Goal: Contribute content: Add original content to the website for others to see

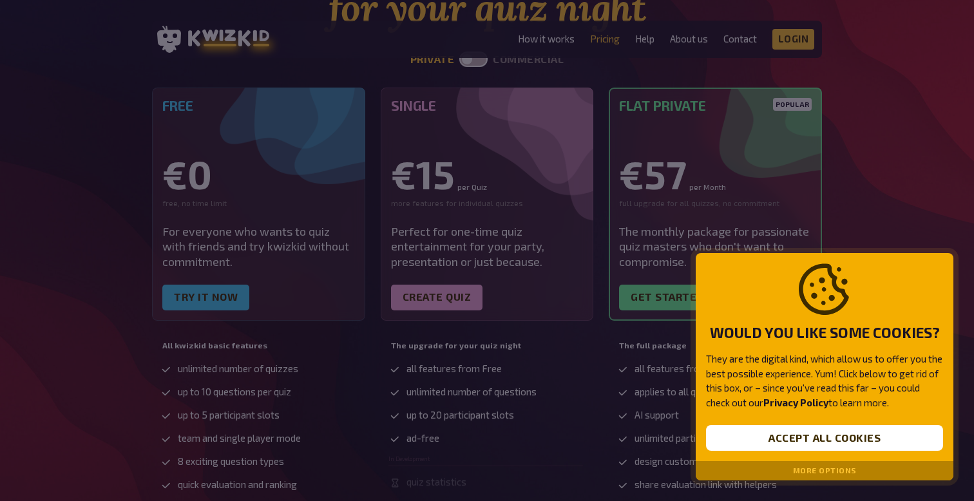
scroll to position [173, 0]
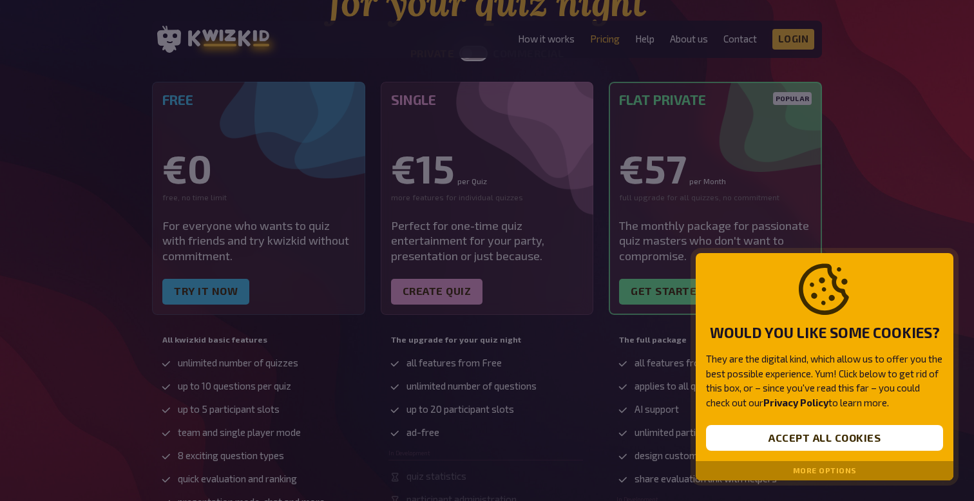
click at [472, 315] on div at bounding box center [487, 250] width 974 height 501
click at [454, 300] on div at bounding box center [487, 250] width 974 height 501
click at [761, 441] on button "Accept all cookies" at bounding box center [824, 438] width 237 height 26
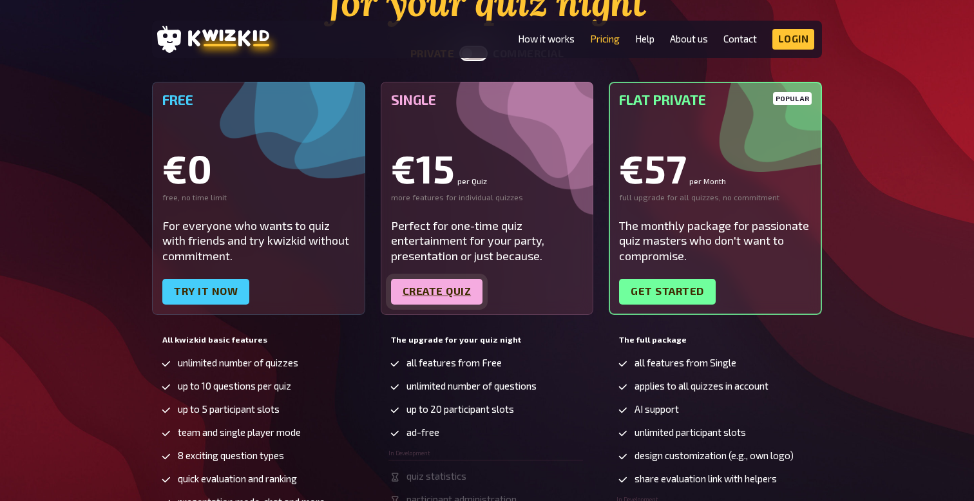
click at [447, 296] on link "Create quiz" at bounding box center [437, 292] width 92 height 26
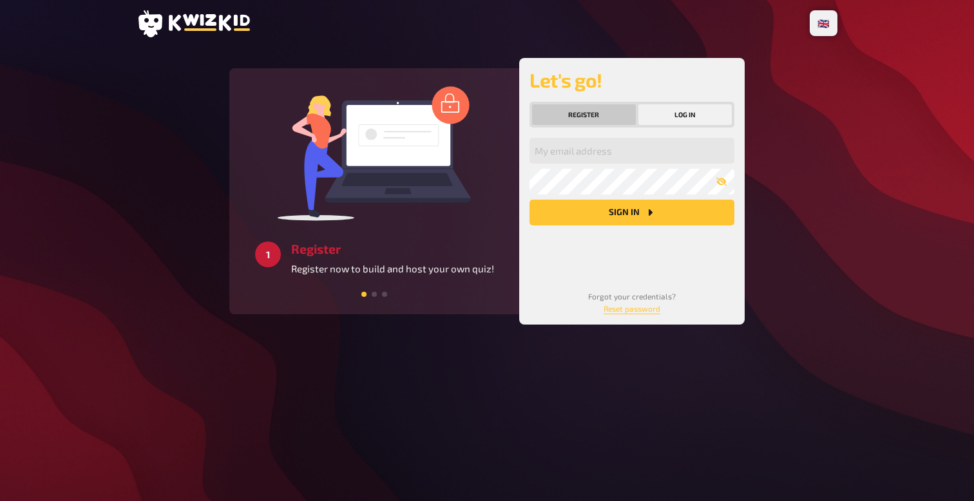
click at [579, 115] on button "Register" at bounding box center [584, 114] width 104 height 21
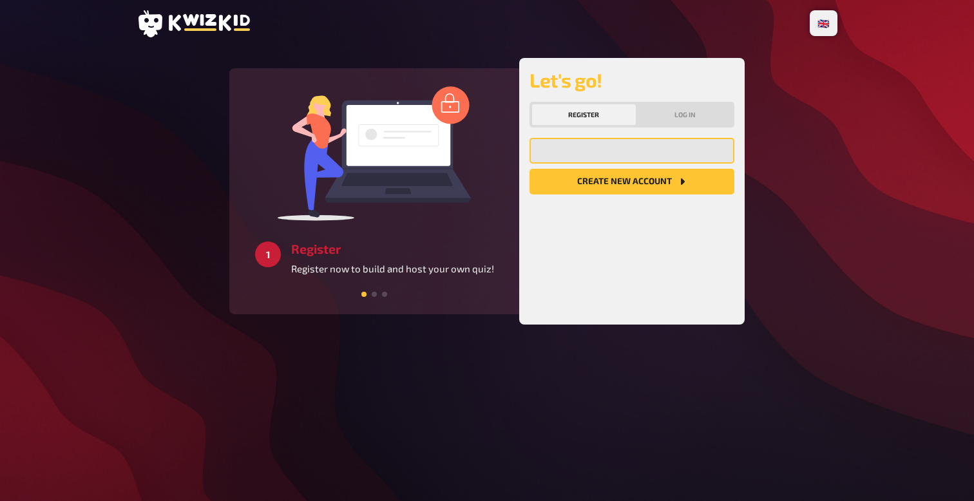
click at [580, 152] on input "email" at bounding box center [632, 151] width 205 height 26
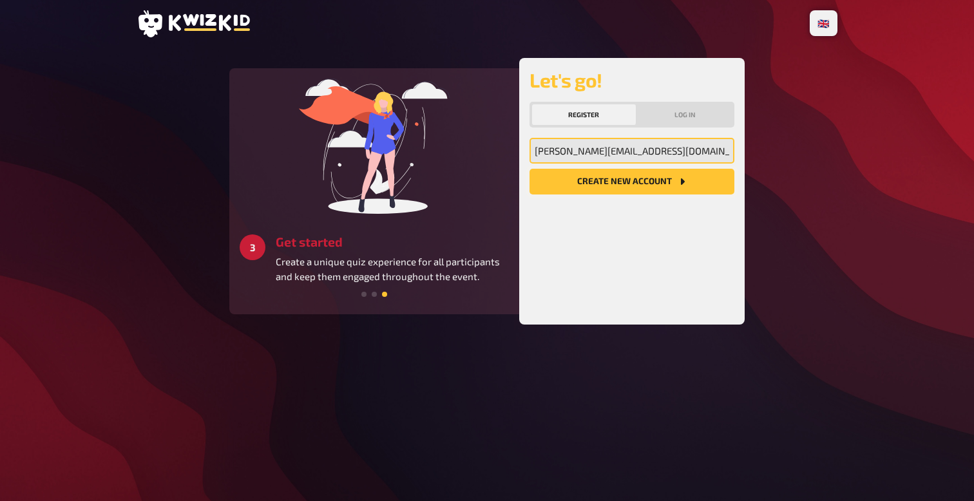
type input "George@broadwickagency.com"
click at [632, 182] on button "Create new account" at bounding box center [632, 182] width 205 height 26
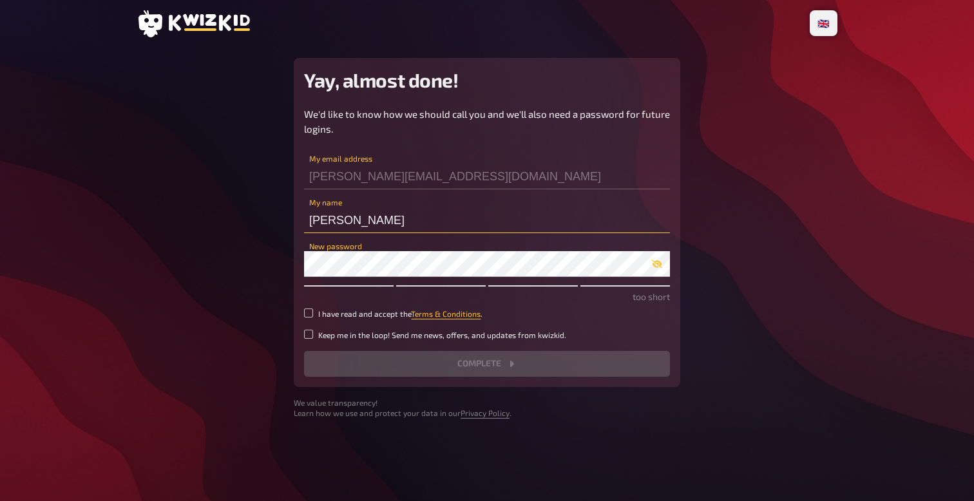
click at [364, 224] on input "[PERSON_NAME]" at bounding box center [487, 221] width 366 height 26
type input "[PERSON_NAME]"
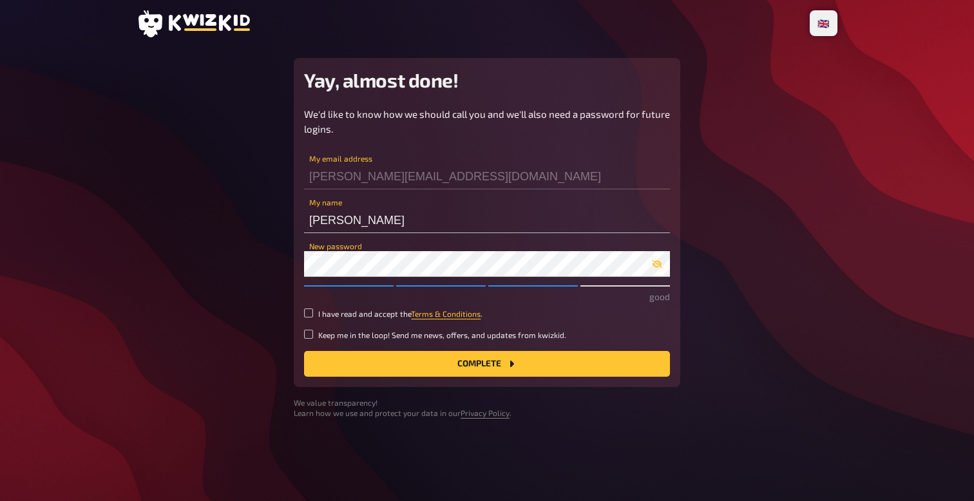
click at [315, 314] on label "I have read and accept the Terms & Conditions ." at bounding box center [487, 314] width 366 height 11
click at [313, 314] on input "I have read and accept the Terms & Conditions ." at bounding box center [308, 313] width 9 height 9
checkbox input "true"
click at [402, 361] on button "Complete" at bounding box center [487, 364] width 366 height 26
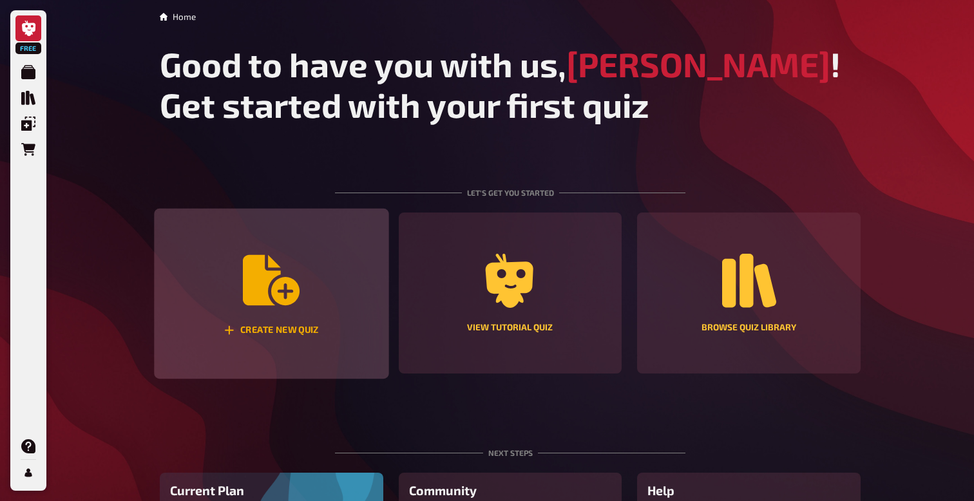
click at [306, 304] on div "Create new quiz" at bounding box center [271, 294] width 235 height 171
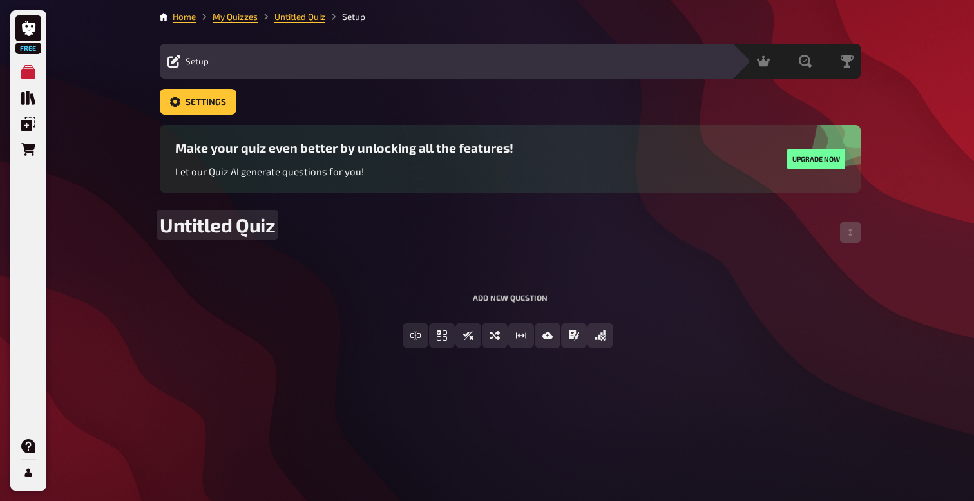
click at [246, 238] on div "Untitled Quiz" at bounding box center [510, 232] width 701 height 39
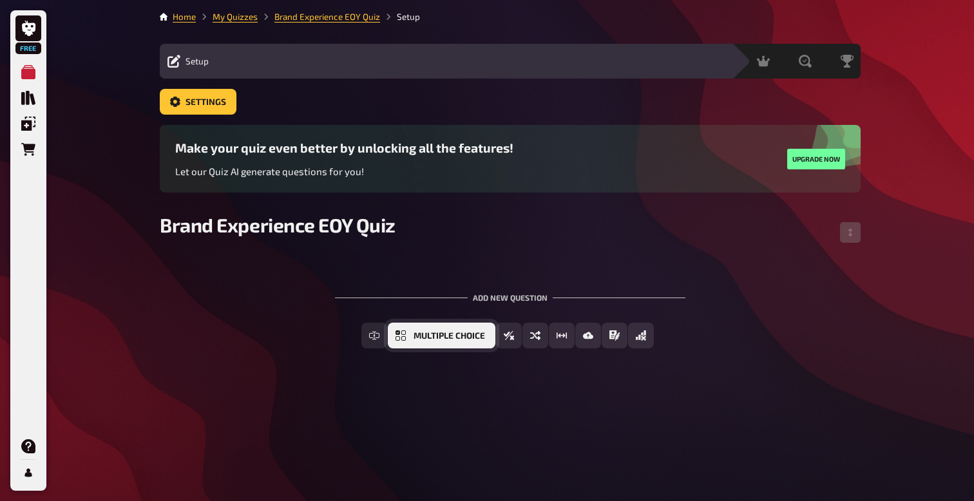
click at [463, 338] on span "Multiple Choice" at bounding box center [450, 336] width 72 height 9
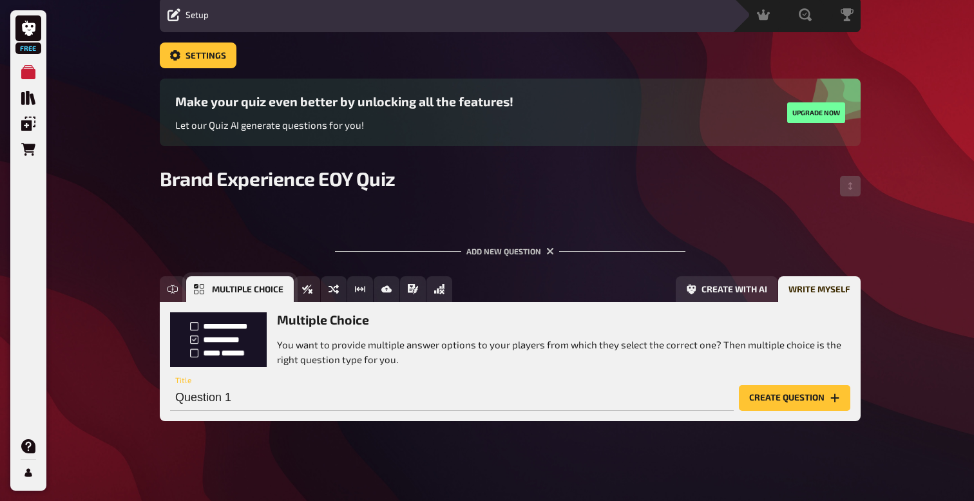
scroll to position [50, 0]
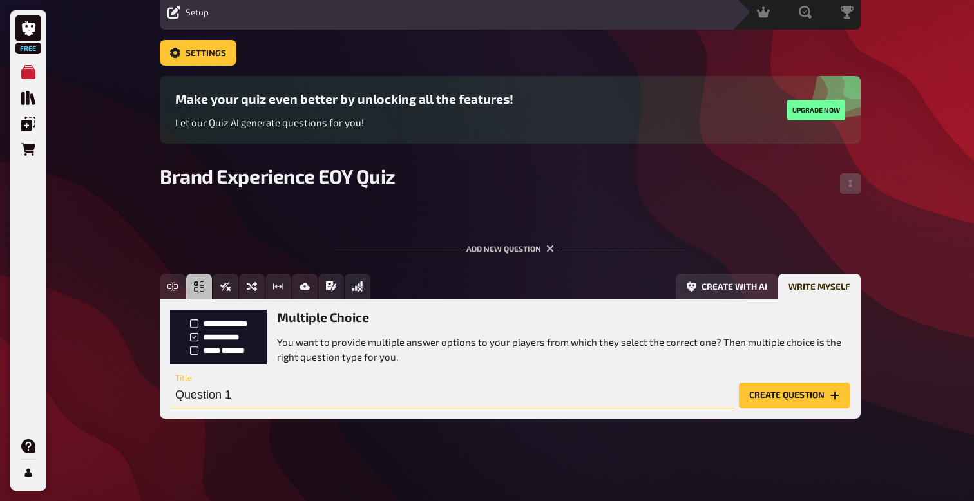
click at [219, 395] on input "Question 1" at bounding box center [452, 396] width 564 height 26
click at [253, 400] on input "Question 1" at bounding box center [452, 396] width 564 height 26
click at [235, 394] on input "Question 1" at bounding box center [452, 396] width 564 height 26
click at [242, 396] on input "Question 1" at bounding box center [452, 396] width 564 height 26
paste input "What was the name of the chef/influencer we partnered with on the NY Fashion In…"
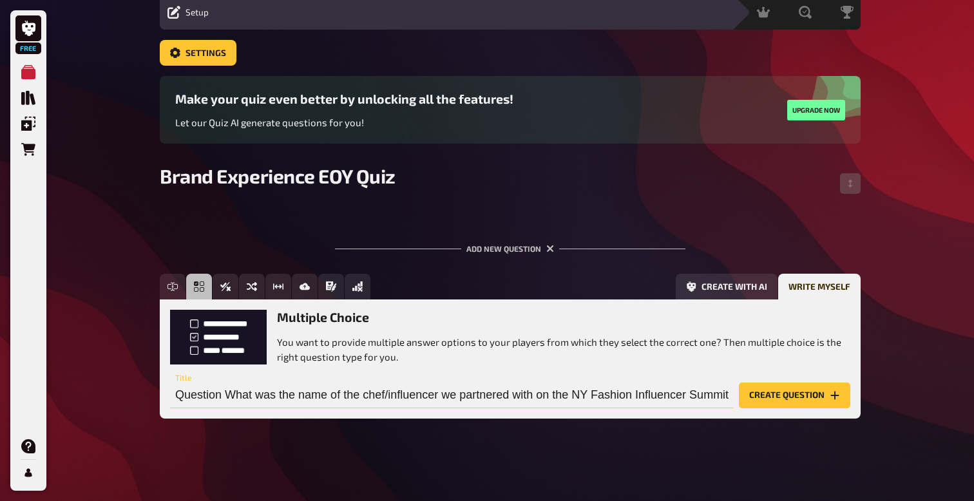
scroll to position [0, 92]
click at [256, 389] on input "Question What was the name of the chef/influencer we partnered with on the NY F…" at bounding box center [452, 396] width 564 height 26
type input "Question 1 - What was the name of the chef/influencer we partnered with on the …"
click at [790, 399] on button "Create question" at bounding box center [794, 396] width 111 height 26
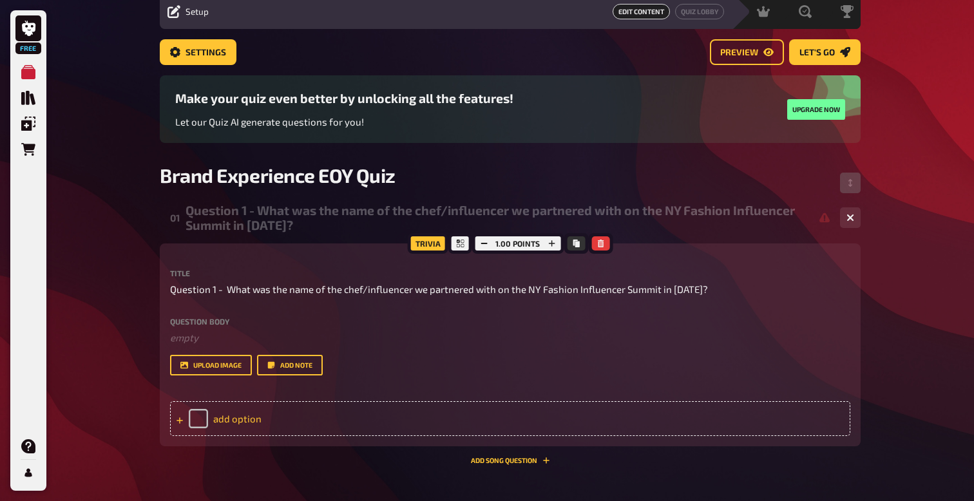
click at [217, 420] on div "add option" at bounding box center [510, 419] width 681 height 35
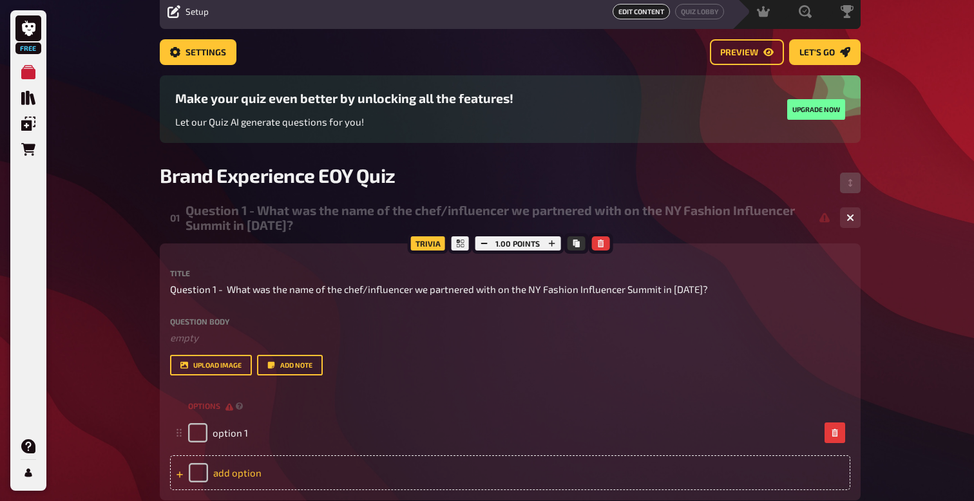
click at [246, 476] on div "add option" at bounding box center [510, 473] width 681 height 35
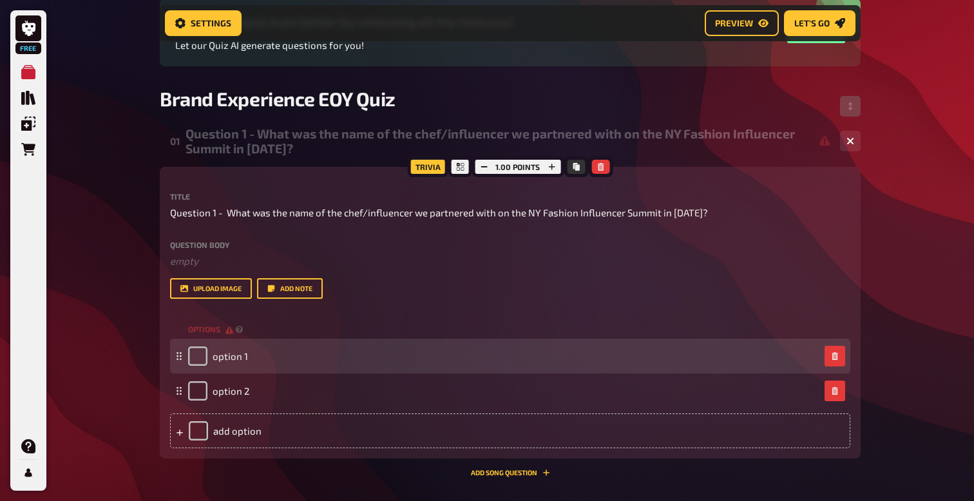
scroll to position [139, 0]
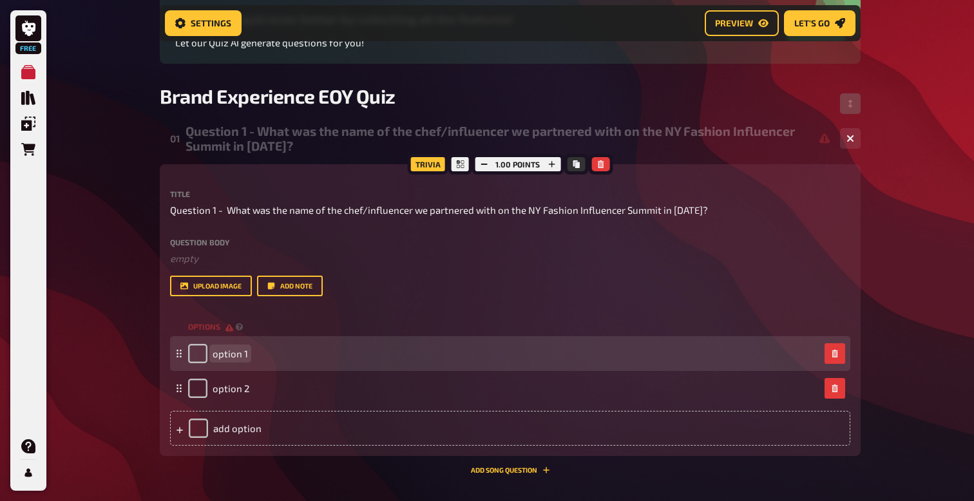
click at [251, 356] on div "option 1" at bounding box center [504, 353] width 632 height 19
paste span
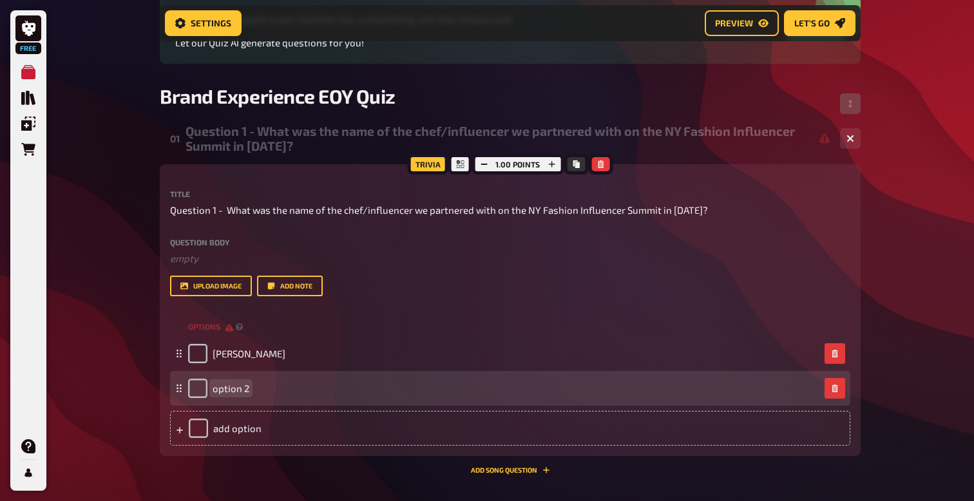
click at [238, 387] on span "option 2" at bounding box center [231, 389] width 37 height 12
click at [222, 389] on div at bounding box center [504, 388] width 632 height 19
click at [213, 391] on span at bounding box center [213, 389] width 1 height 12
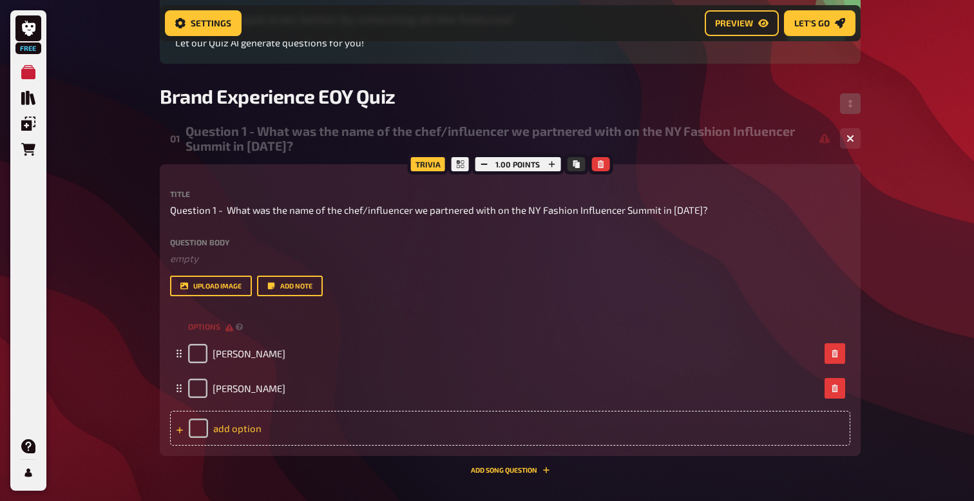
click at [231, 431] on div "add option" at bounding box center [510, 428] width 681 height 35
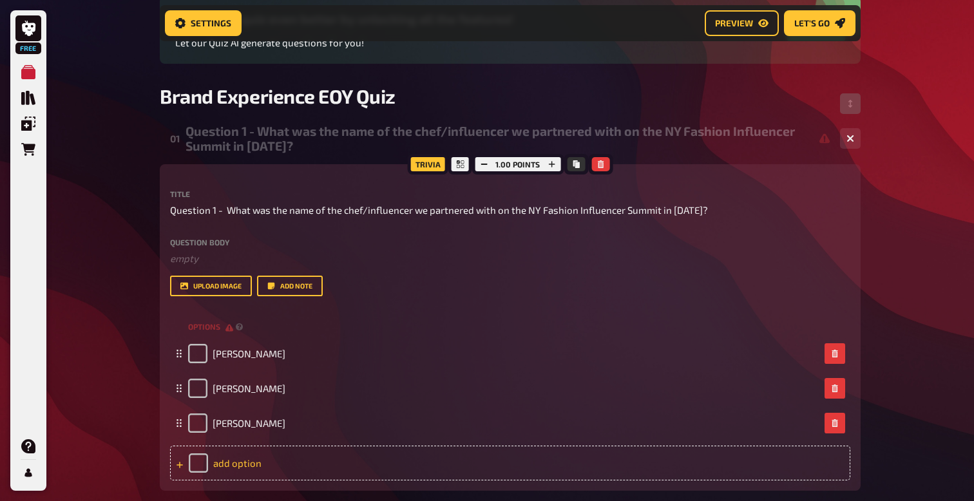
click at [230, 465] on div "add option" at bounding box center [510, 463] width 681 height 35
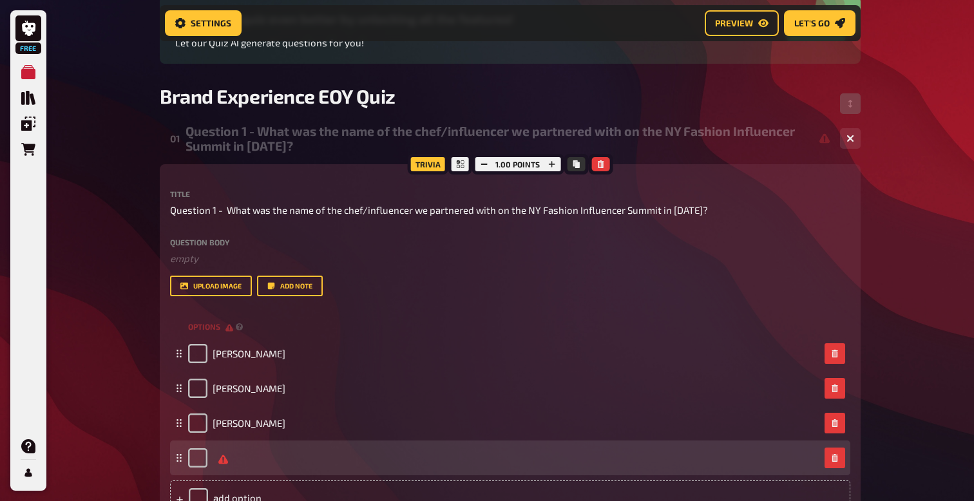
click at [214, 463] on div at bounding box center [504, 458] width 632 height 19
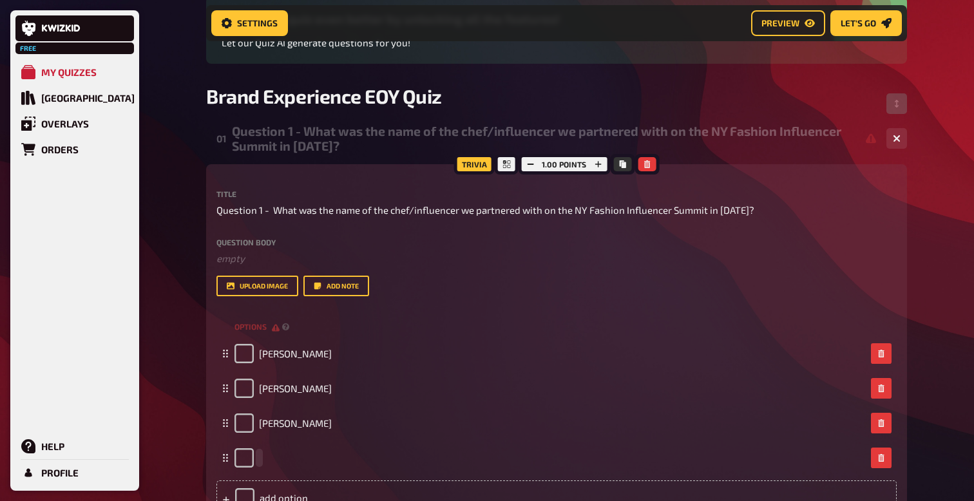
click at [260, 458] on div at bounding box center [551, 458] width 632 height 19
click at [260, 458] on div "empty" at bounding box center [551, 458] width 632 height 19
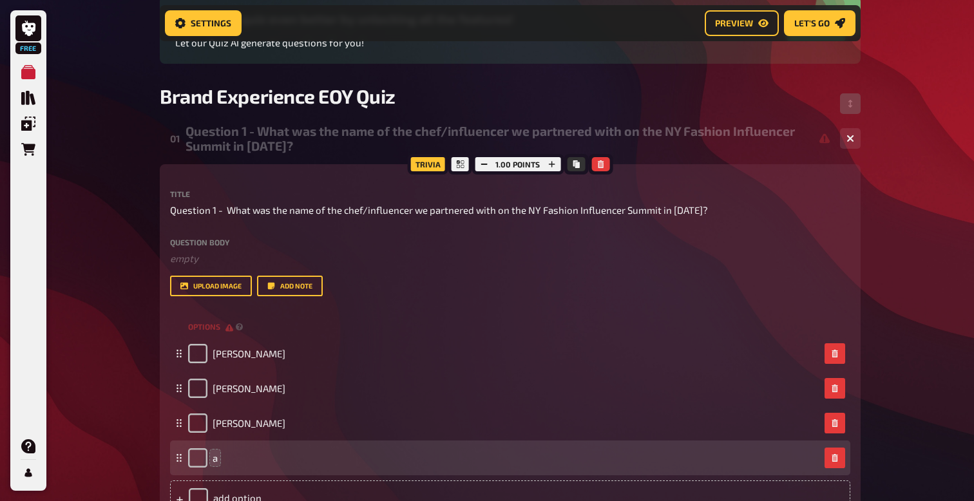
click at [218, 460] on div "a" at bounding box center [504, 458] width 632 height 19
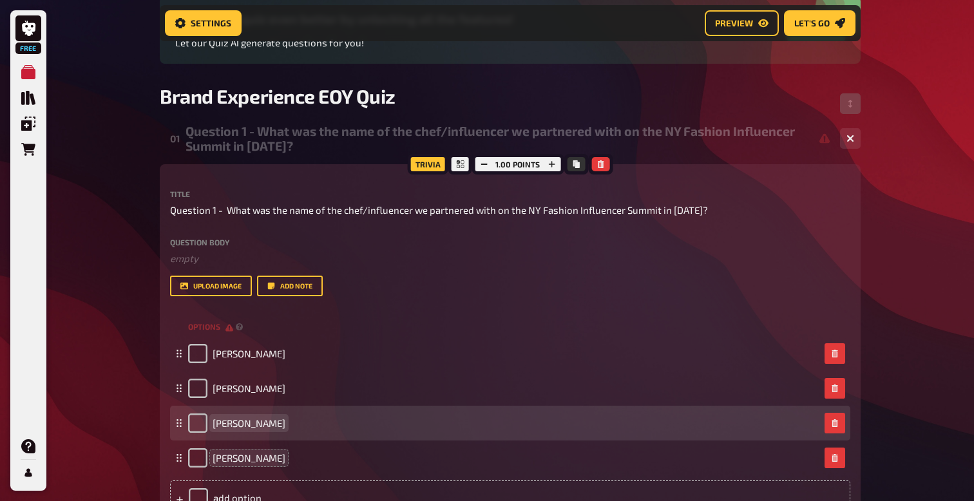
click at [375, 425] on div "[PERSON_NAME]" at bounding box center [504, 423] width 632 height 19
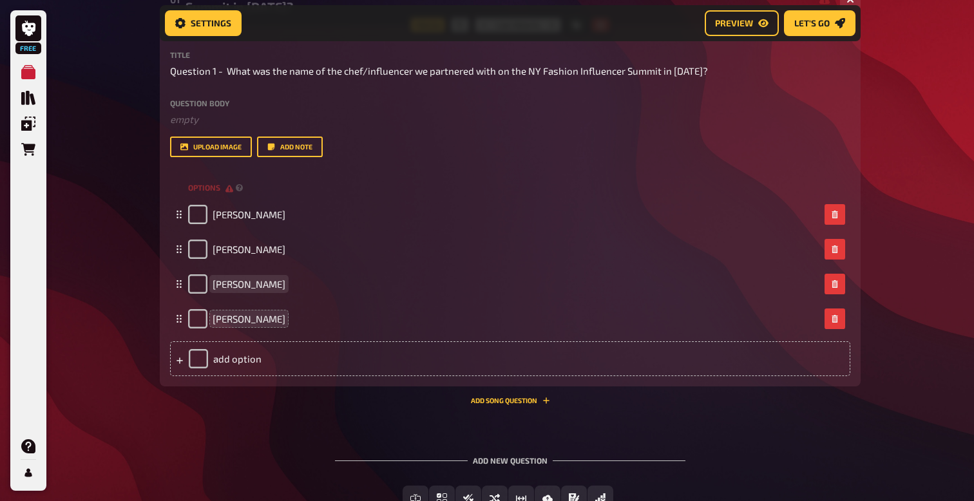
scroll to position [372, 0]
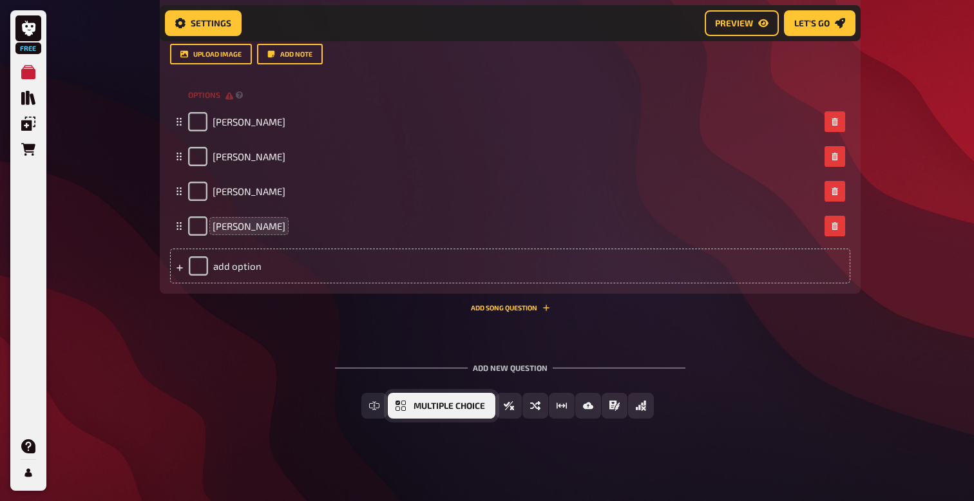
click at [460, 411] on button "Multiple Choice" at bounding box center [442, 406] width 108 height 26
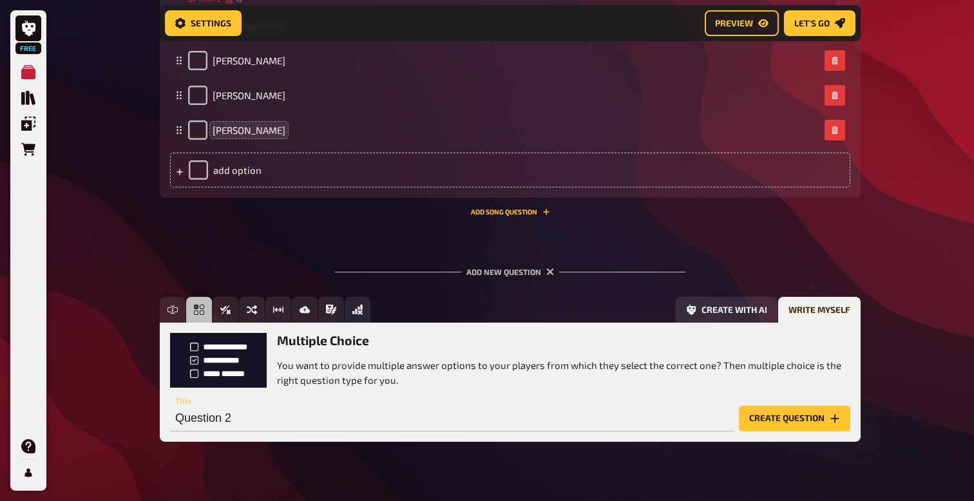
scroll to position [491, 0]
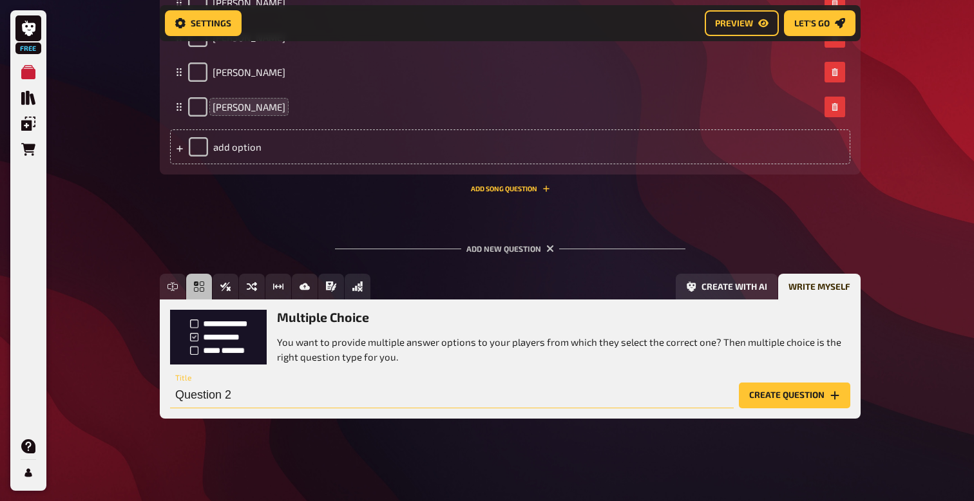
click at [204, 396] on input "Question 2" at bounding box center [452, 396] width 564 height 26
click at [255, 391] on input "Question 2" at bounding box center [452, 396] width 564 height 26
paste input "How many sets of stairs would you need to climb to reach the main space for our…"
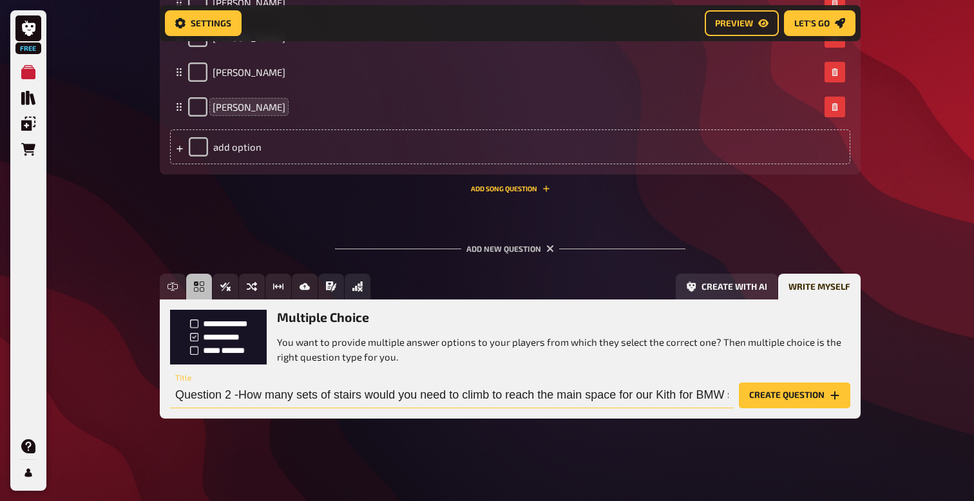
scroll to position [0, 255]
click at [253, 389] on input "Question 2 -How many sets of stairs would you need to climb to reach the main s…" at bounding box center [452, 396] width 564 height 26
click at [728, 393] on input "Question 2 -How many sets of stairs would you need to climb to reach the main s…" at bounding box center [452, 396] width 564 height 26
type input "Question 2 -How many sets of stairs would you need to climb to reach the main s…"
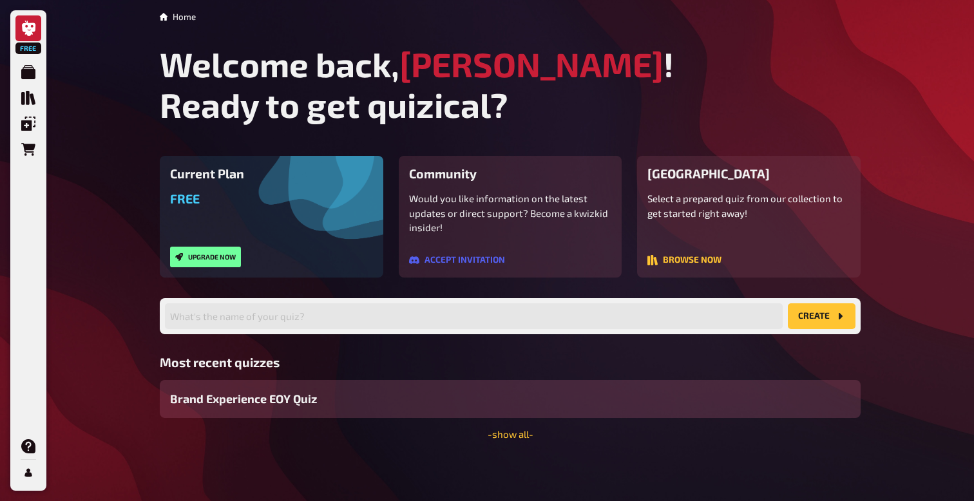
click at [257, 403] on span "Brand Experience EOY Quiz" at bounding box center [243, 399] width 147 height 17
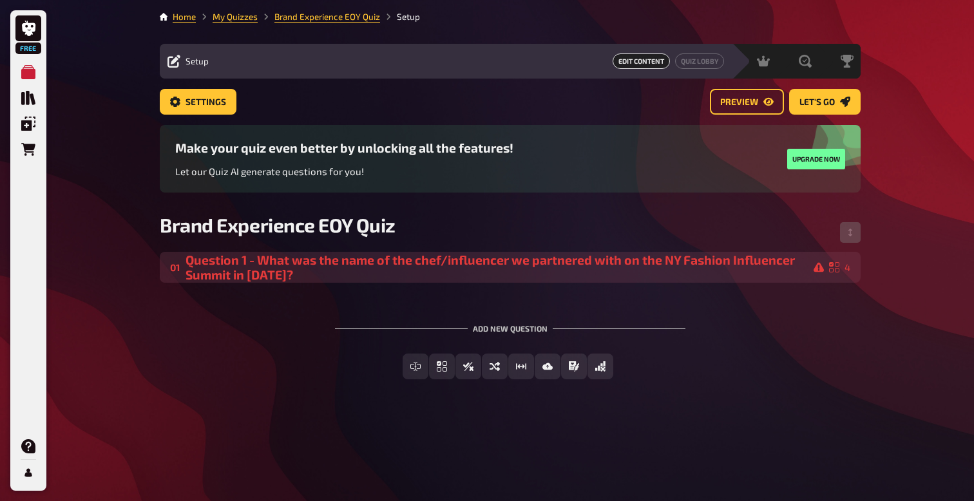
click at [318, 270] on div "Question 1 - What was the name of the chef/influencer we partnered with on the …" at bounding box center [505, 268] width 639 height 30
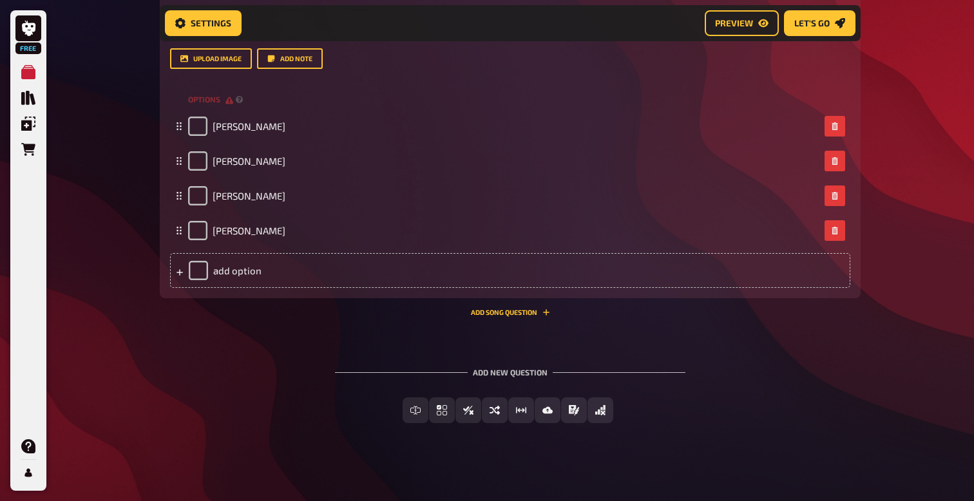
scroll to position [372, 0]
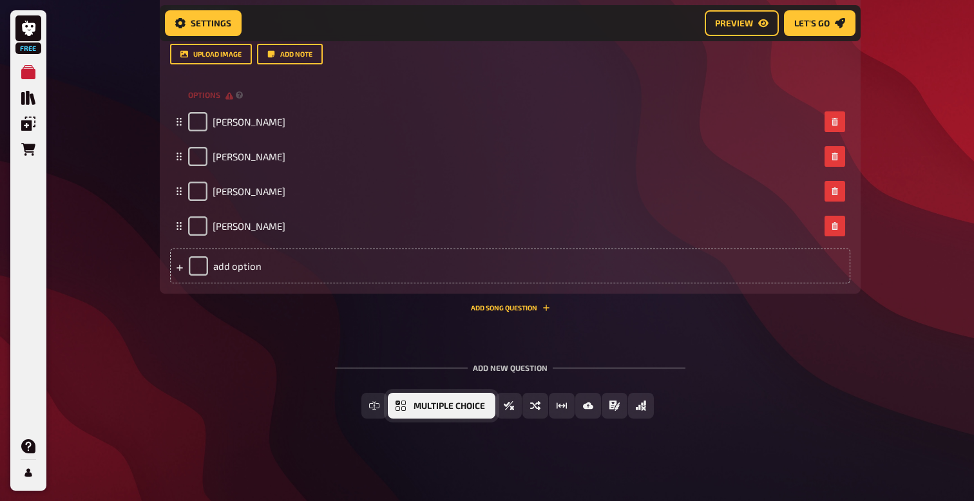
click at [414, 406] on span "Multiple Choice" at bounding box center [450, 406] width 72 height 9
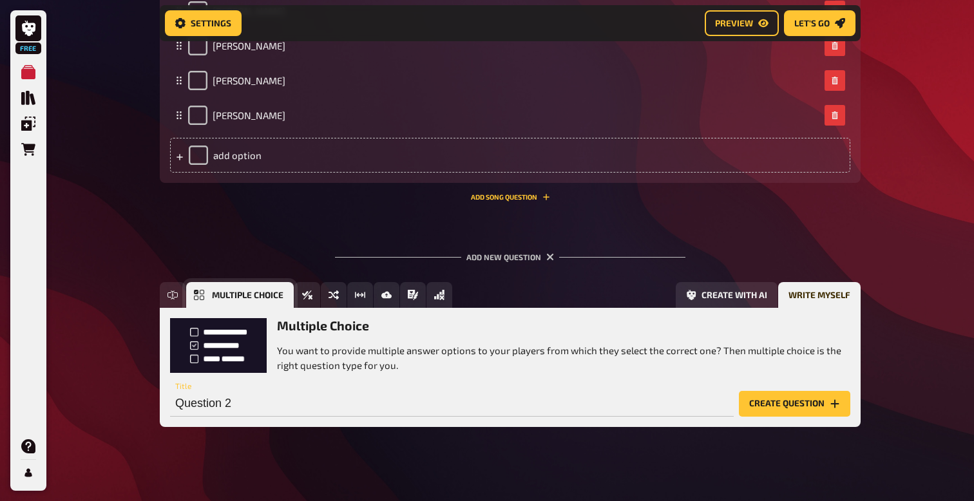
scroll to position [491, 0]
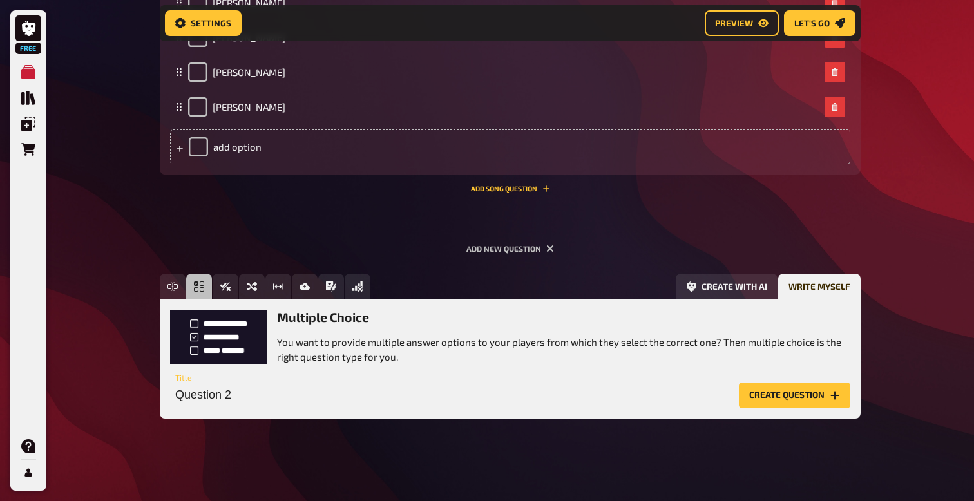
click at [233, 396] on input "Question 2" at bounding box center [452, 396] width 564 height 26
click at [238, 396] on input "Question 2" at bounding box center [452, 396] width 564 height 26
click at [232, 398] on input "Question 2" at bounding box center [452, 396] width 564 height 26
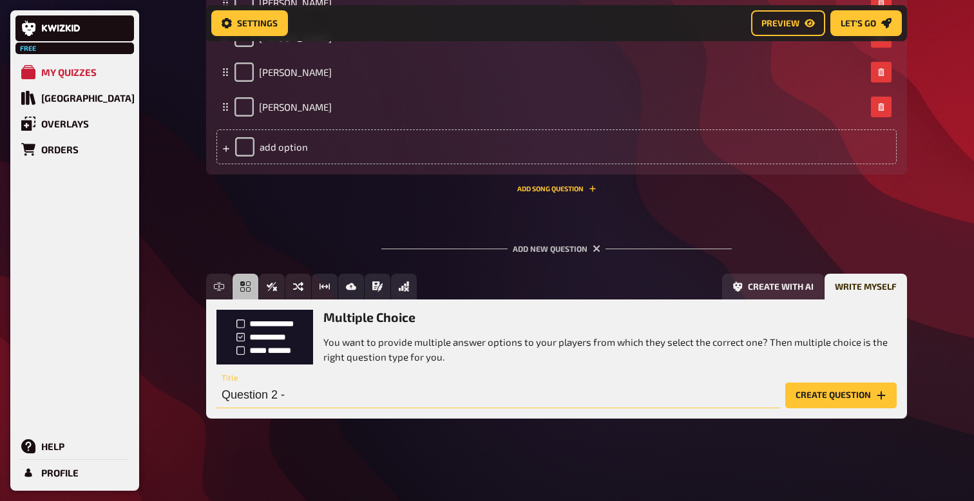
click at [246, 397] on input "Question 2 -" at bounding box center [499, 396] width 564 height 26
click at [302, 398] on input "Question 2 -" at bounding box center [499, 396] width 564 height 26
paste input "How many sets of stairs would you need to climb to reach the main space for our…"
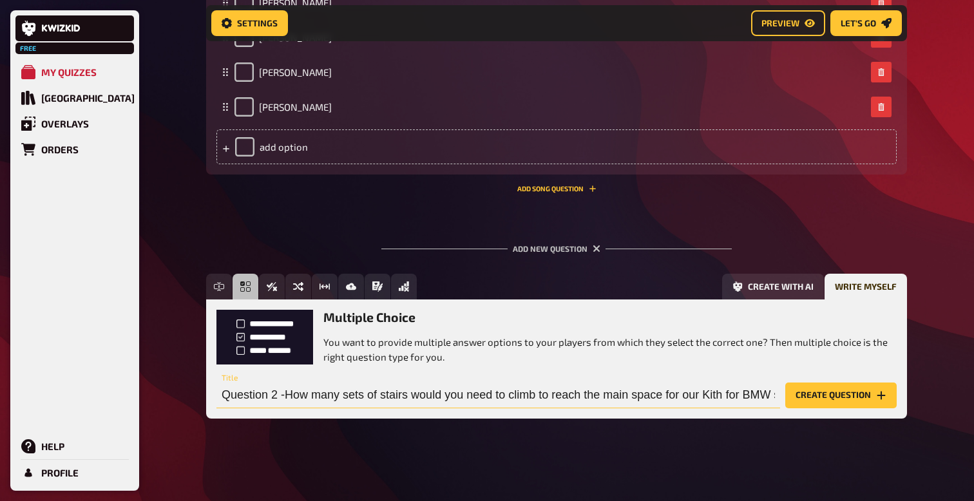
scroll to position [0, 255]
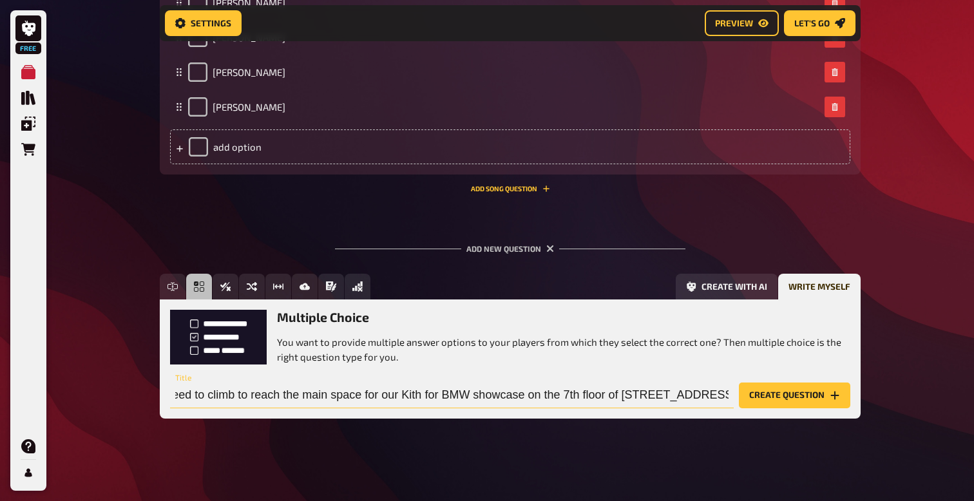
click at [298, 400] on input "Question 2 -How many sets of stairs would you need to climb to reach the main s…" at bounding box center [452, 396] width 564 height 26
click at [240, 395] on input "Question 2 -How many sets of stairs would you need to climb to reach the main s…" at bounding box center [452, 396] width 564 height 26
click at [718, 399] on input "Question 2 - How many sets of stairs would you need to climb to reach the main …" at bounding box center [452, 396] width 564 height 26
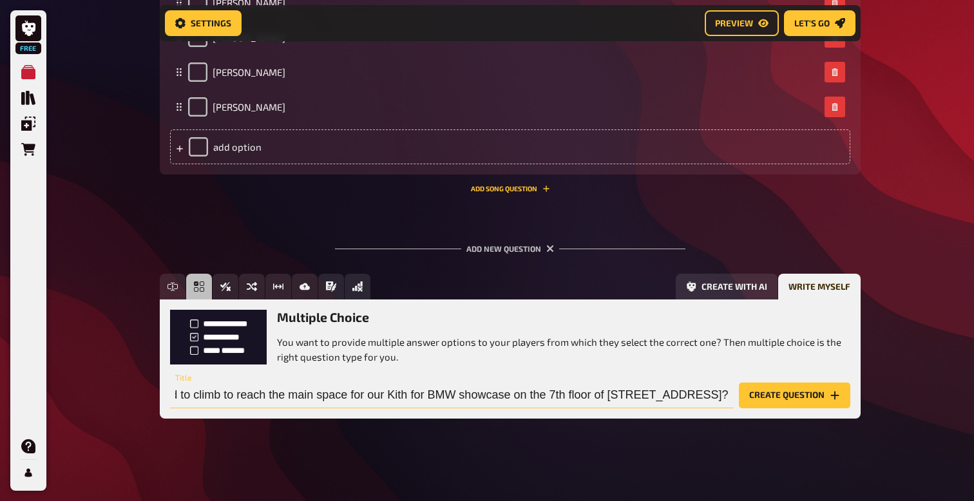
scroll to position [0, 336]
type input "Question 2 - How many sets of stairs would you need to climb to reach the main …"
click at [799, 397] on button "Create question" at bounding box center [794, 396] width 111 height 26
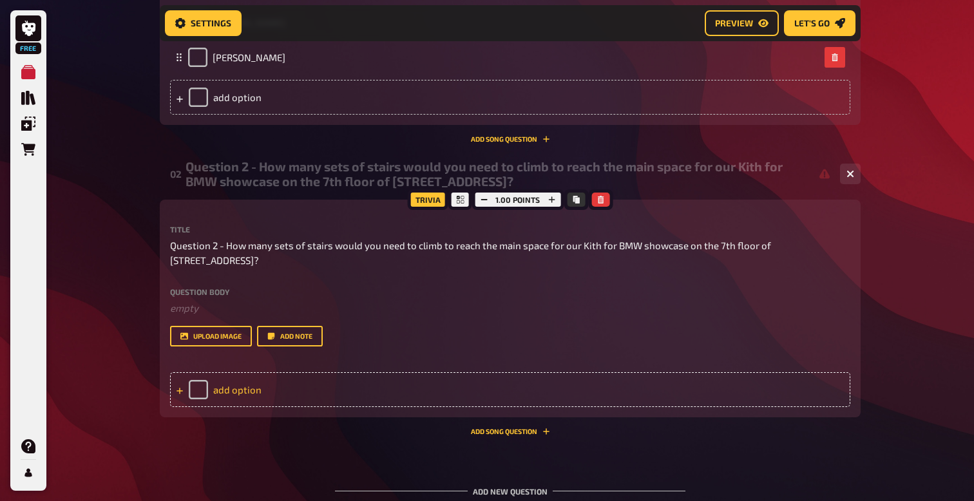
scroll to position [542, 0]
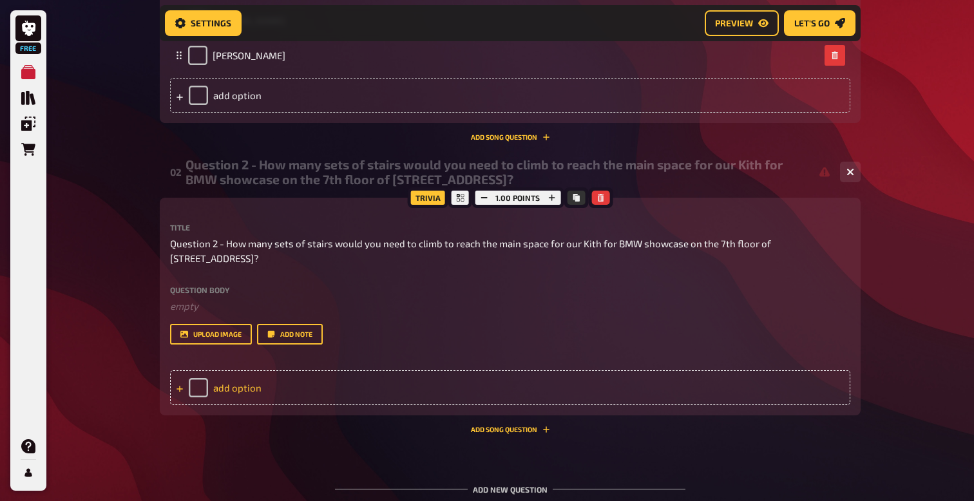
click at [231, 395] on div "add option" at bounding box center [510, 388] width 681 height 35
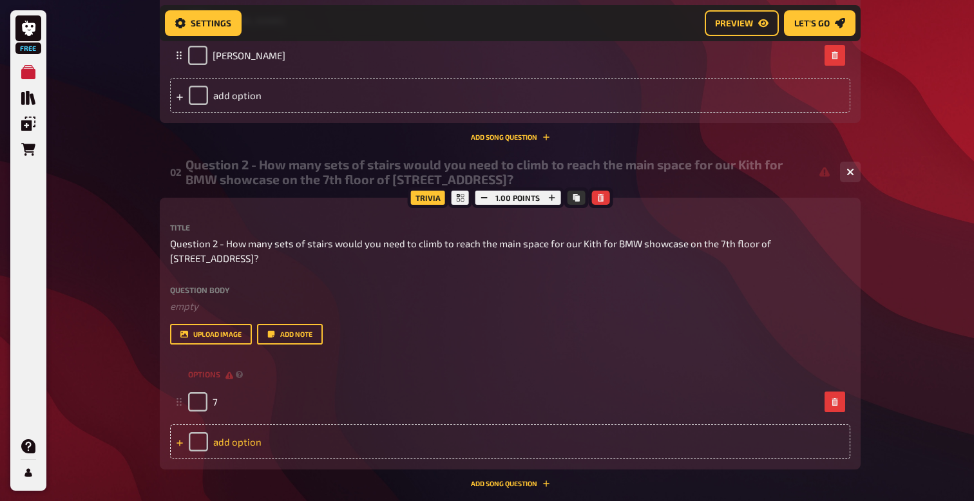
click at [228, 443] on div "add option" at bounding box center [510, 442] width 681 height 35
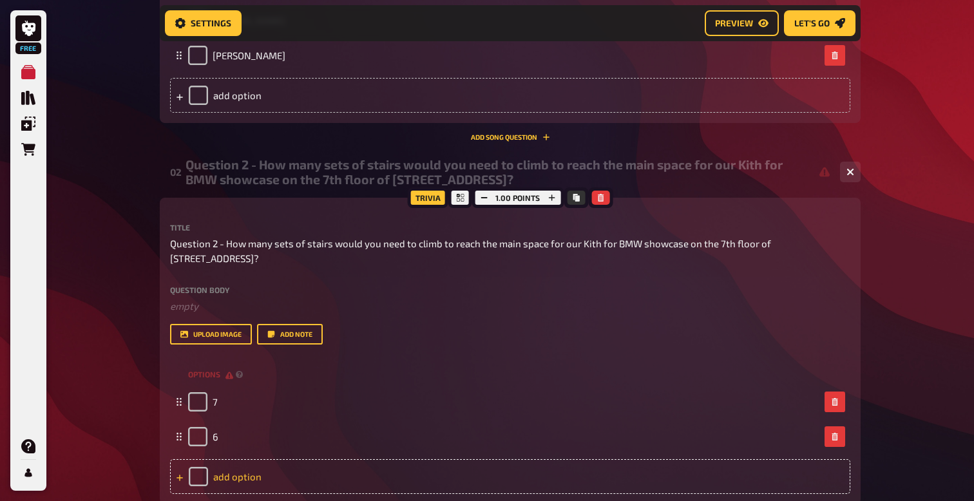
click at [229, 476] on div "add option" at bounding box center [510, 477] width 681 height 35
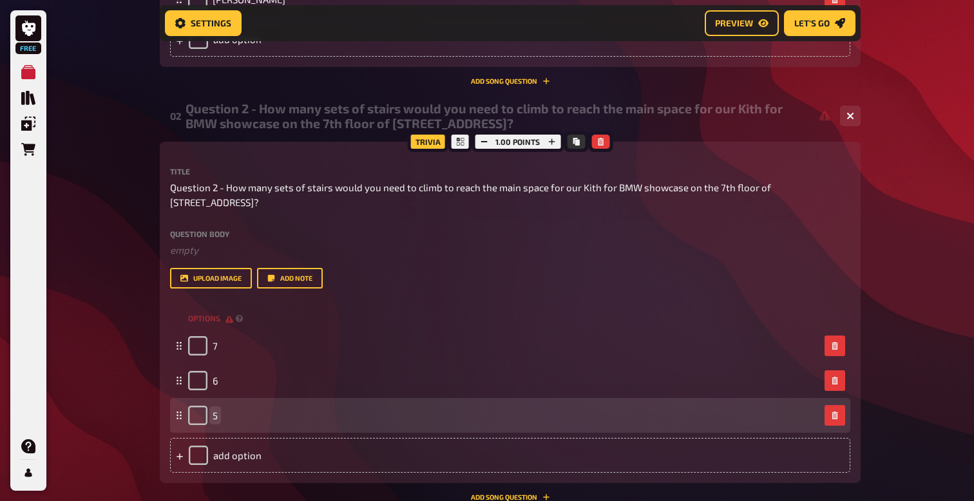
scroll to position [602, 0]
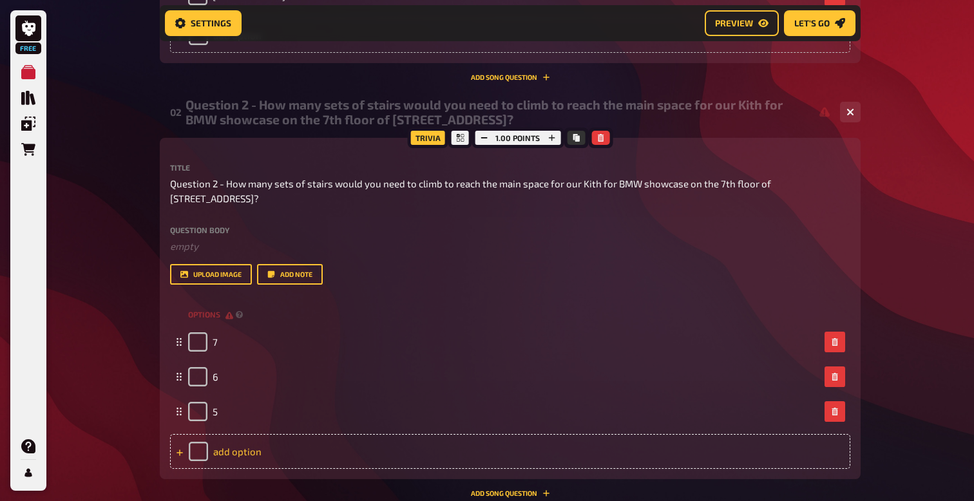
click at [238, 464] on div "add option" at bounding box center [510, 451] width 681 height 35
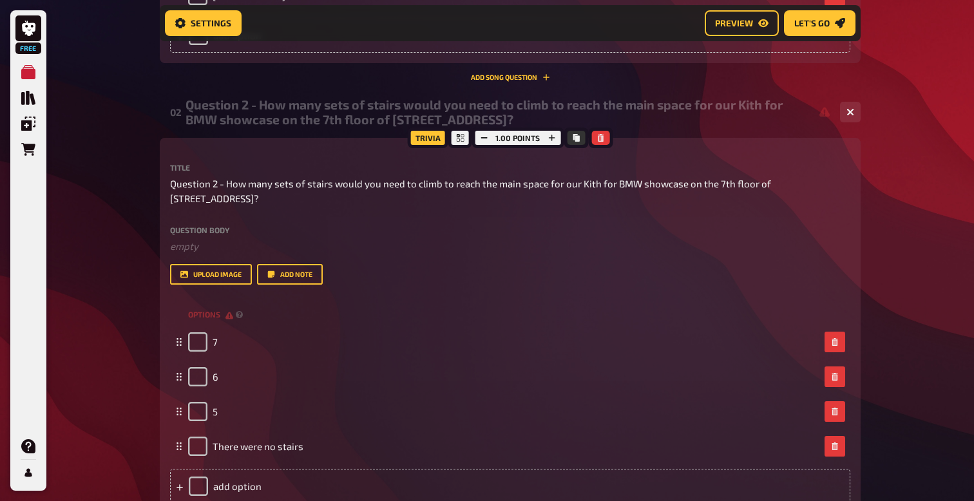
click at [118, 342] on div "Free My Quizzes Quiz Library Overlays Orders Help Profile Home My Quizzes Brand…" at bounding box center [487, 60] width 974 height 1324
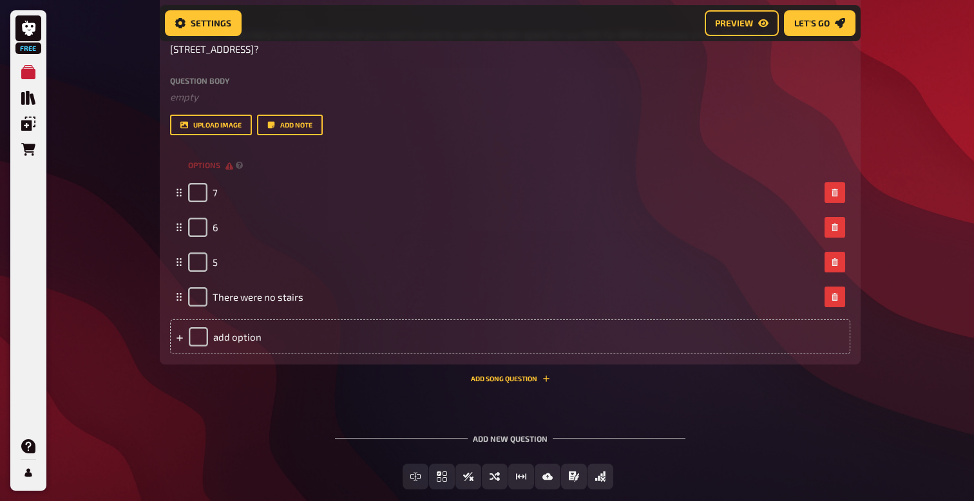
scroll to position [823, 0]
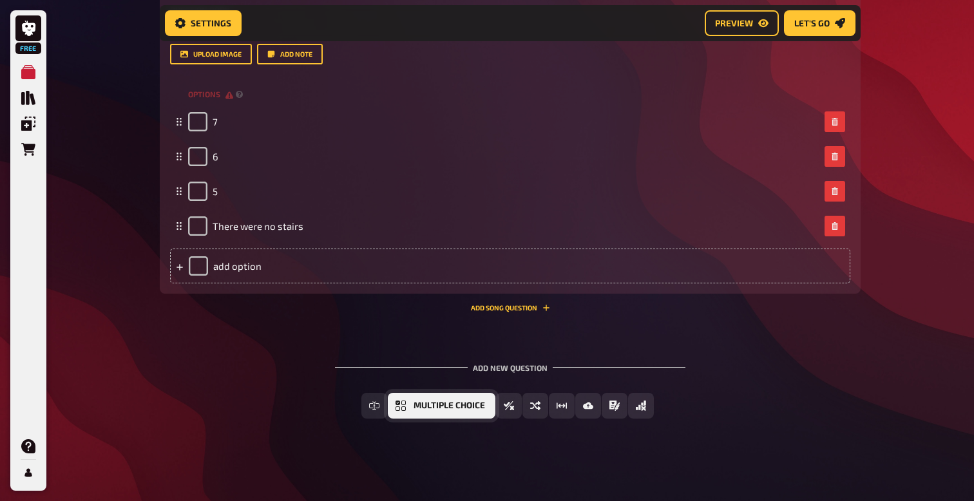
click at [416, 409] on span "Multiple Choice" at bounding box center [450, 406] width 72 height 9
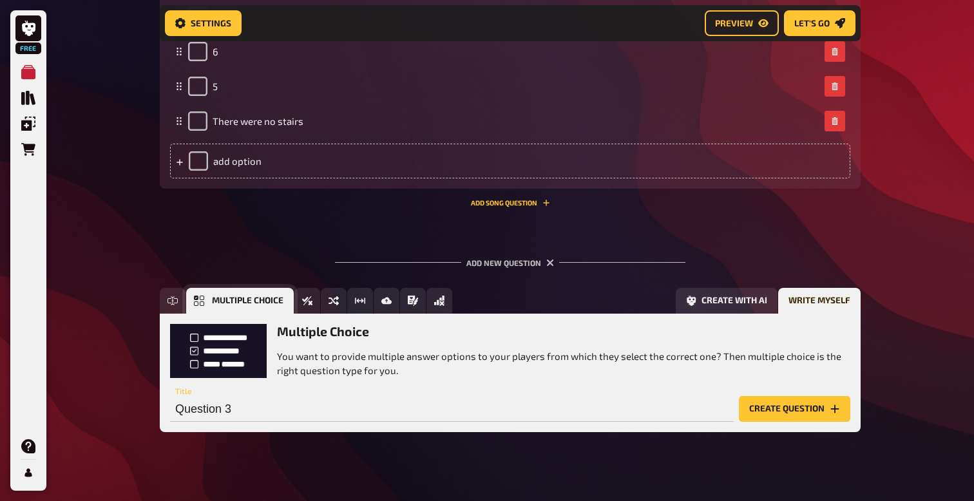
scroll to position [942, 0]
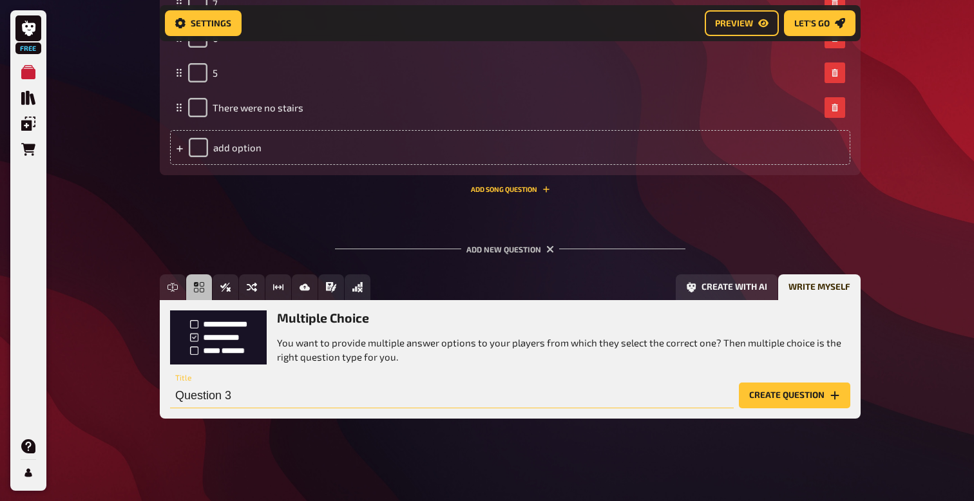
click at [238, 396] on input "Question 3" at bounding box center [452, 396] width 564 height 26
click at [211, 420] on div "Free Text Input Multiple Choice True / False Sorting Question Estimation Questi…" at bounding box center [510, 357] width 701 height 165
click at [235, 405] on input "Question 3" at bounding box center [452, 396] width 564 height 26
click at [239, 402] on input "Question 3" at bounding box center [452, 396] width 564 height 26
type input "Question 3 -"
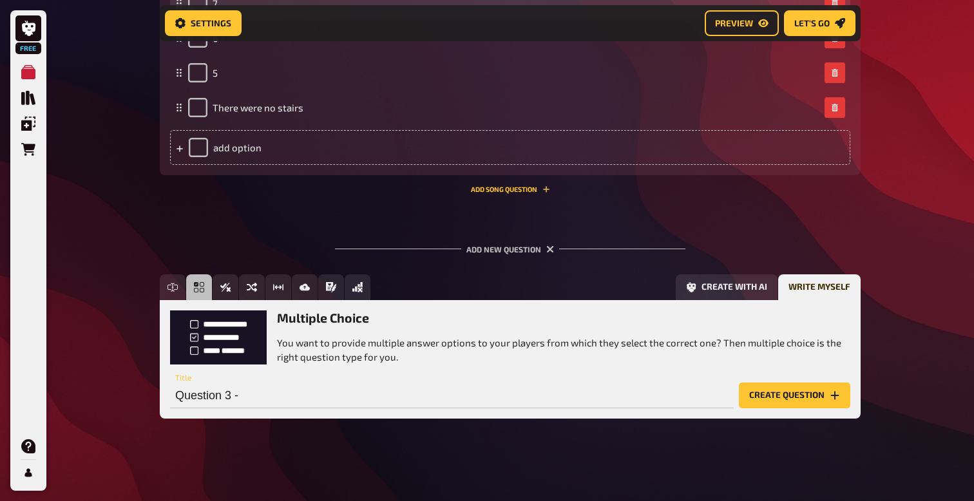
scroll to position [0, 0]
